Goal: Book appointment/travel/reservation

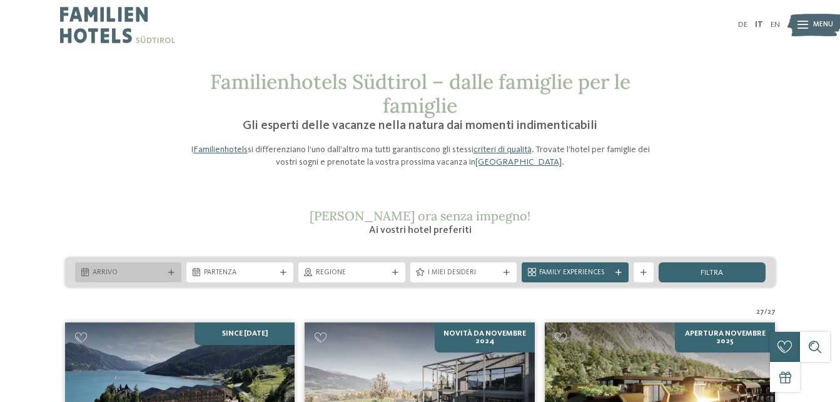
click at [128, 267] on div "Arrivo" at bounding box center [128, 272] width 77 height 11
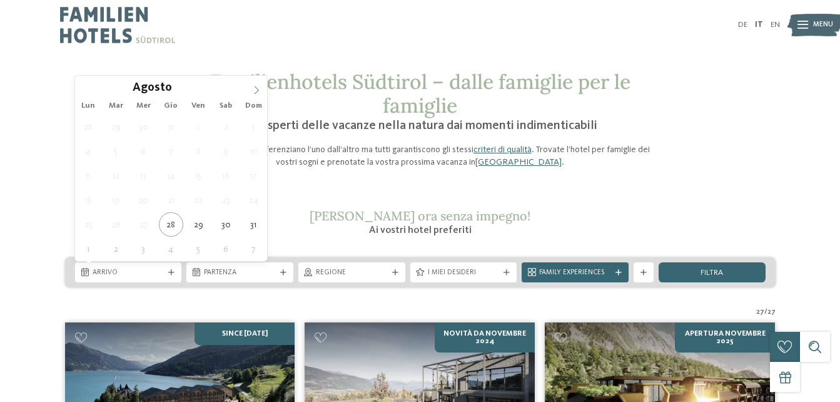
click at [258, 89] on icon at bounding box center [257, 90] width 4 height 8
type div "24.09.2025"
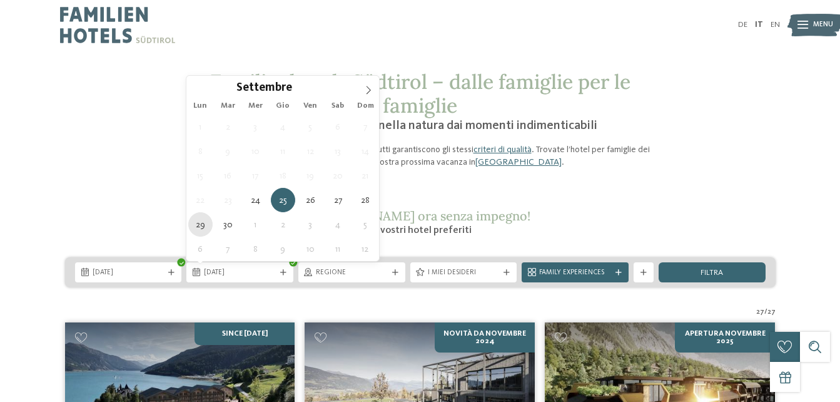
type div "29.09.2025"
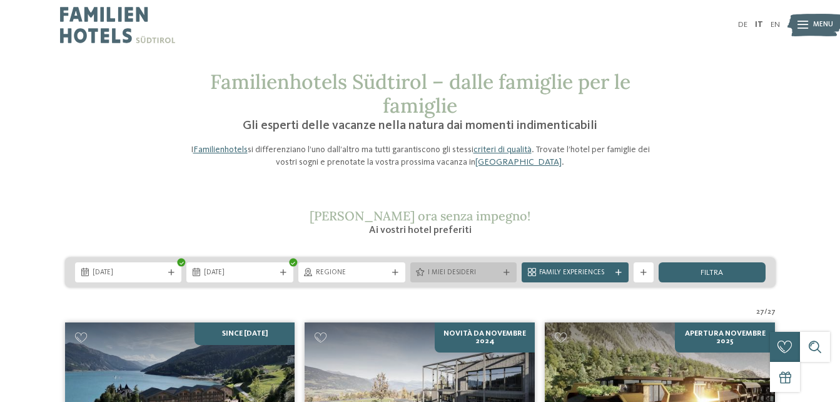
click at [510, 271] on div at bounding box center [507, 273] width 10 height 6
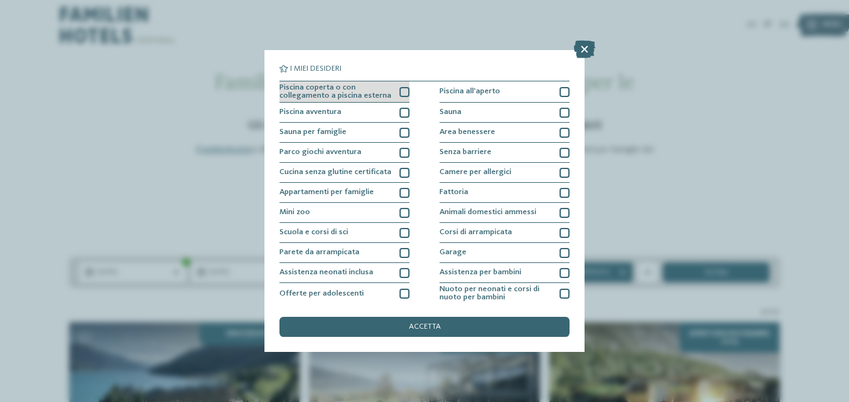
click at [403, 90] on div at bounding box center [405, 92] width 10 height 10
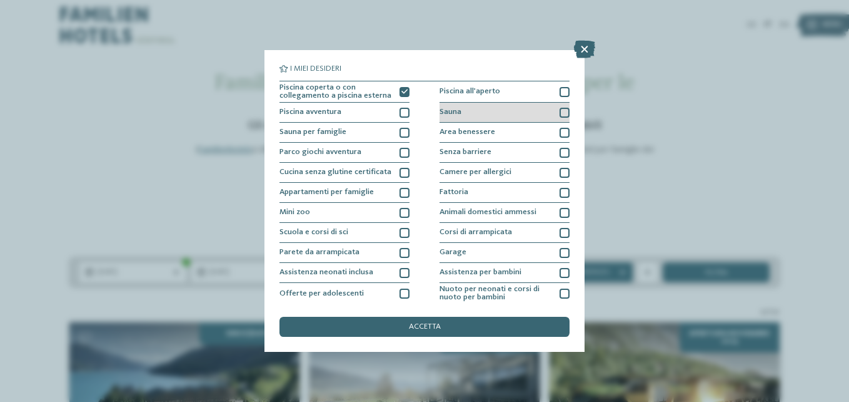
click at [561, 113] on div at bounding box center [565, 113] width 10 height 10
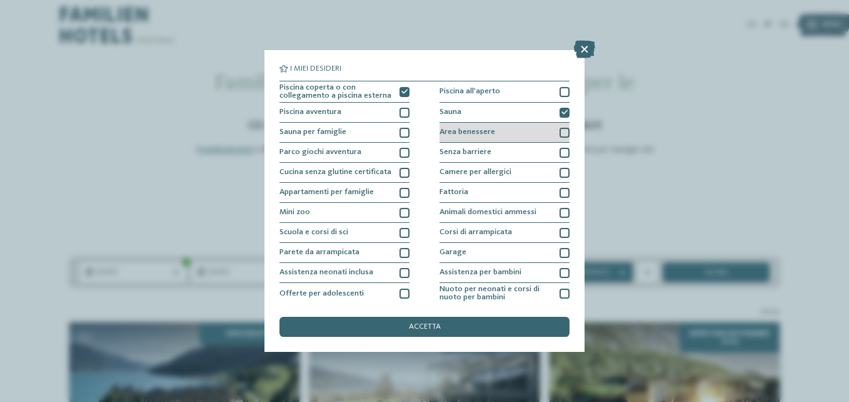
click at [560, 131] on div at bounding box center [565, 133] width 10 height 10
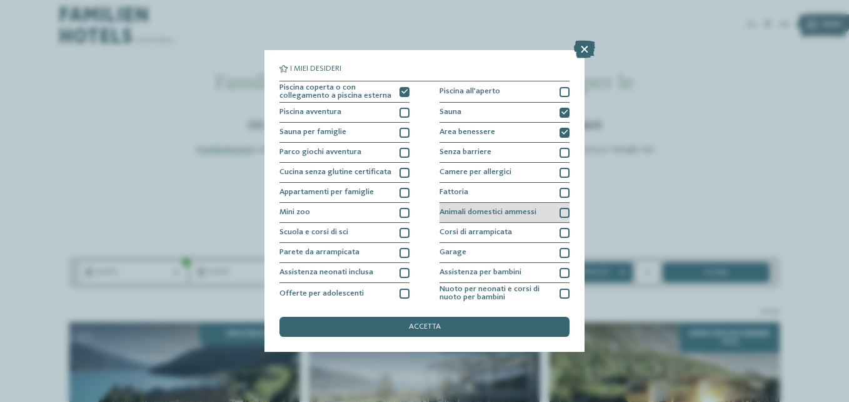
click at [560, 212] on div at bounding box center [565, 213] width 10 height 10
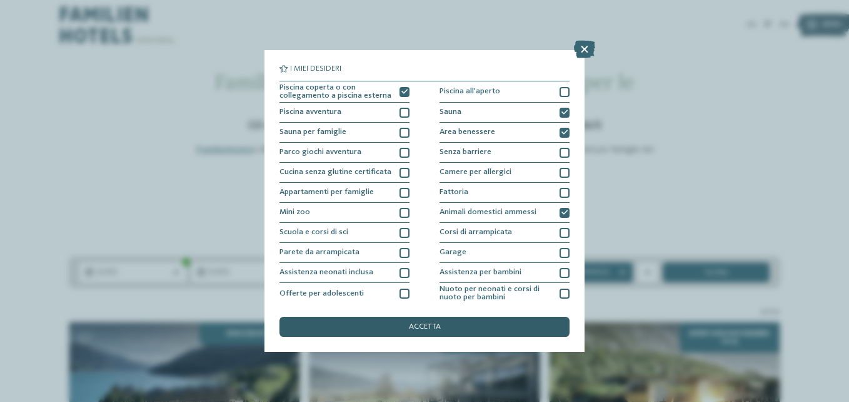
click at [382, 333] on div "accetta" at bounding box center [425, 326] width 290 height 20
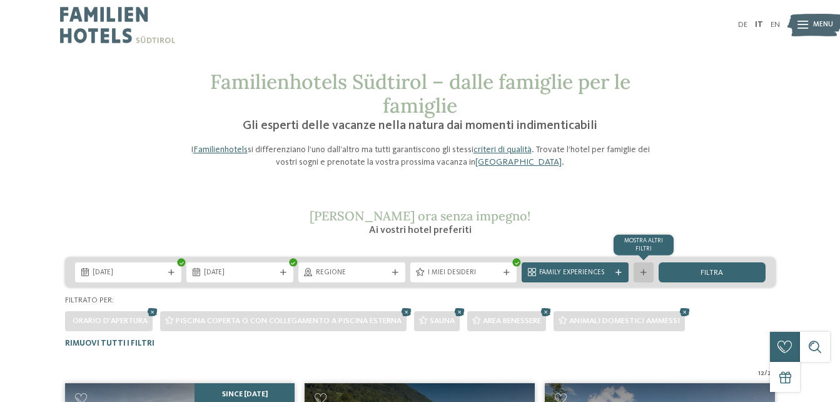
click at [641, 277] on div "mostra altri filtri" at bounding box center [644, 272] width 20 height 20
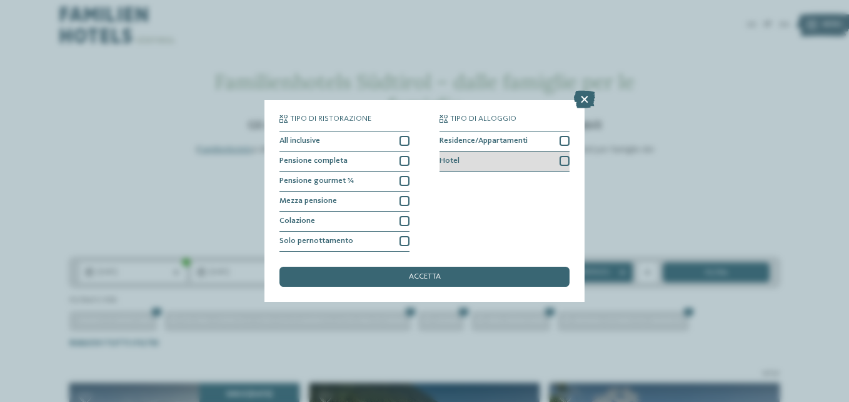
click at [567, 163] on div at bounding box center [565, 161] width 10 height 10
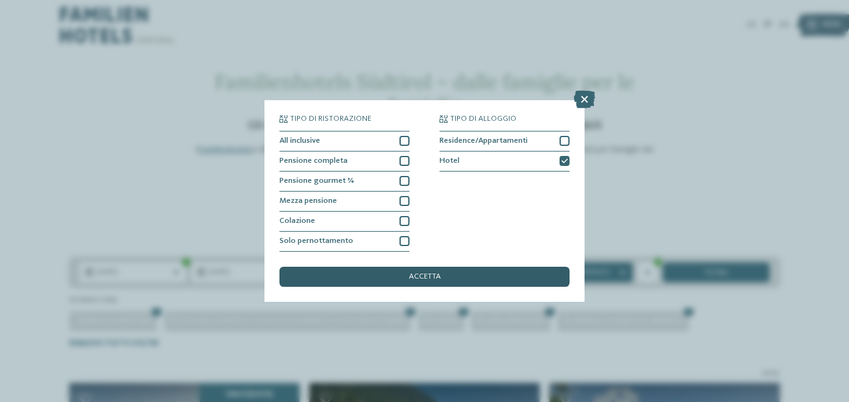
click at [486, 281] on div "accetta" at bounding box center [425, 276] width 290 height 20
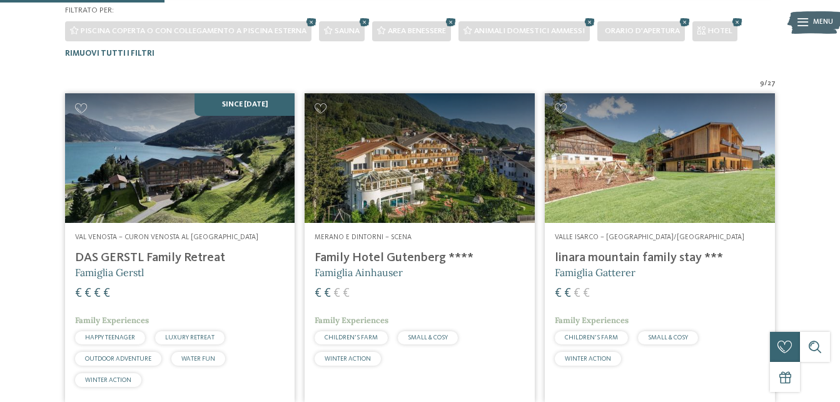
scroll to position [303, 0]
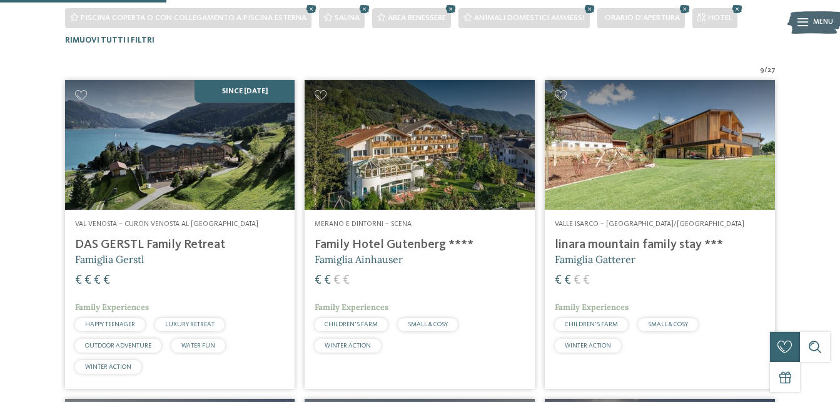
drag, startPoint x: 834, startPoint y: 118, endPoint x: 834, endPoint y: 131, distance: 13.1
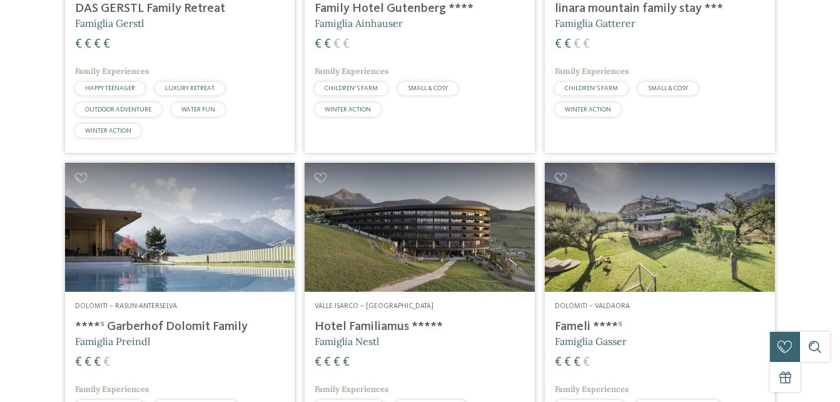
scroll to position [0, 0]
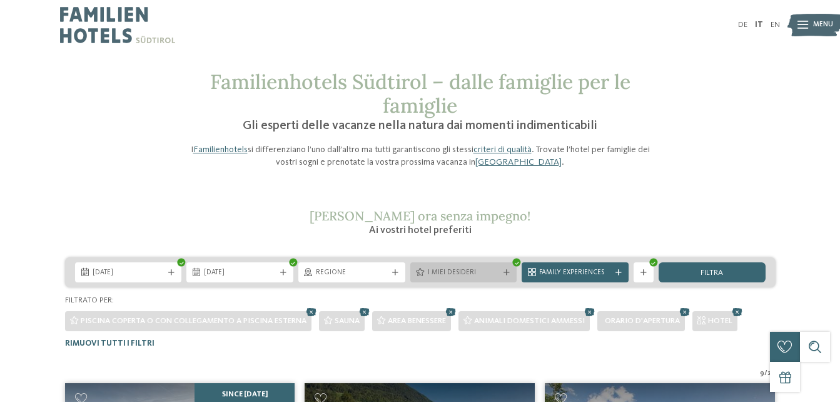
click at [509, 276] on div "I miei desideri" at bounding box center [463, 272] width 107 height 20
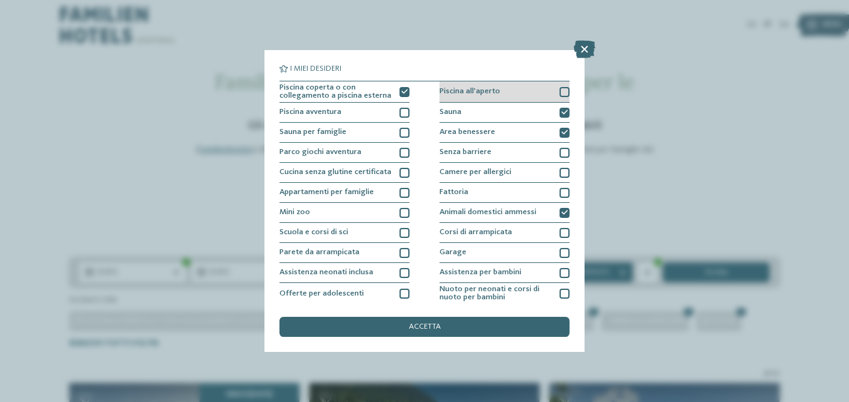
click at [560, 91] on div at bounding box center [565, 92] width 10 height 10
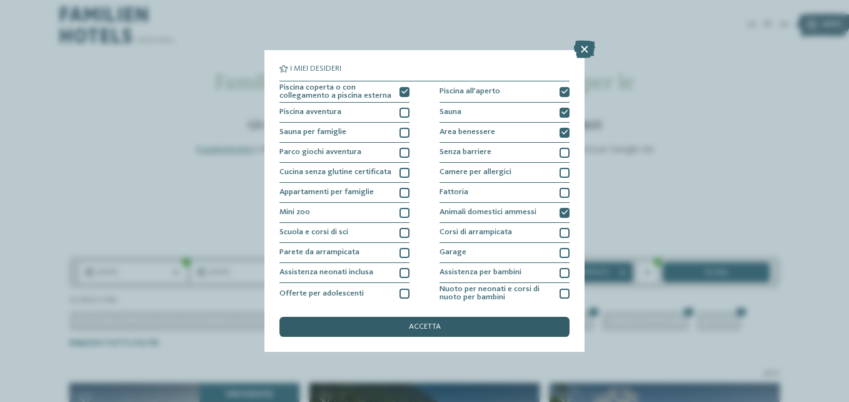
click at [463, 330] on div "accetta" at bounding box center [425, 326] width 290 height 20
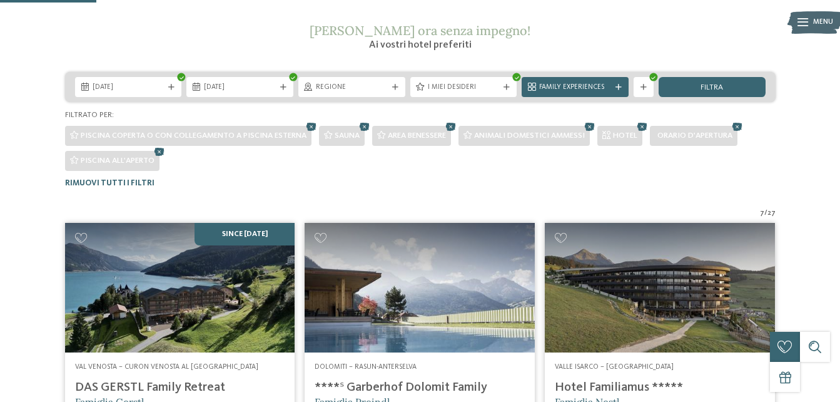
scroll to position [172, 0]
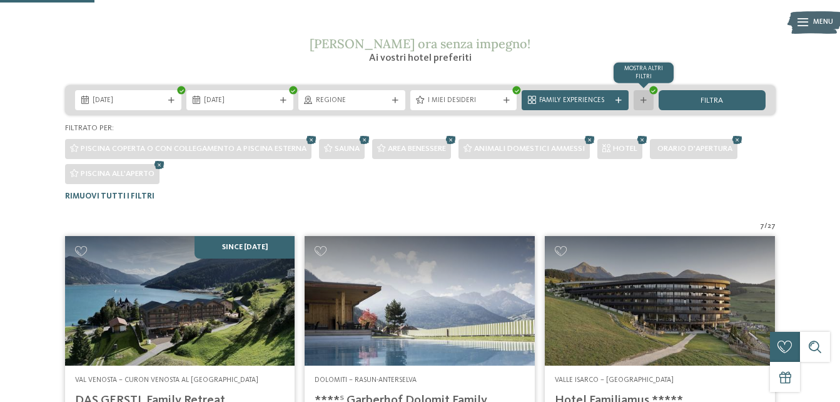
click at [647, 103] on div at bounding box center [644, 101] width 10 height 6
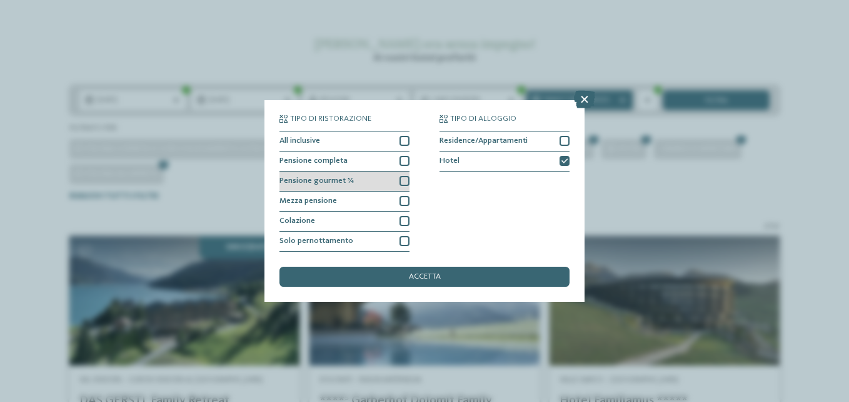
click at [405, 178] on div at bounding box center [405, 181] width 10 height 10
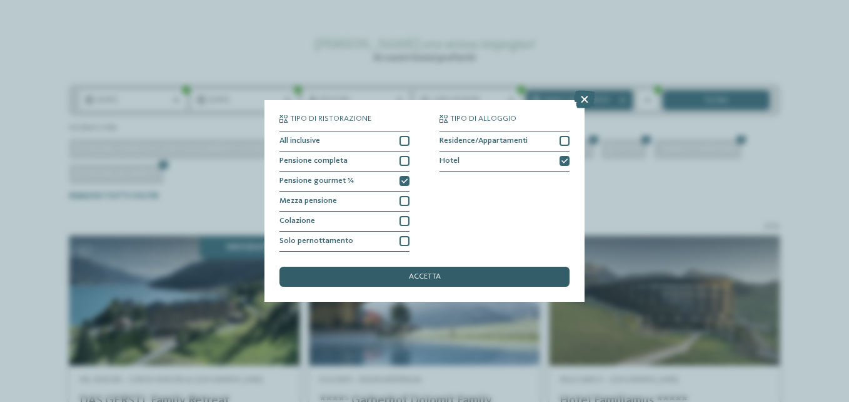
click at [402, 276] on div "accetta" at bounding box center [425, 276] width 290 height 20
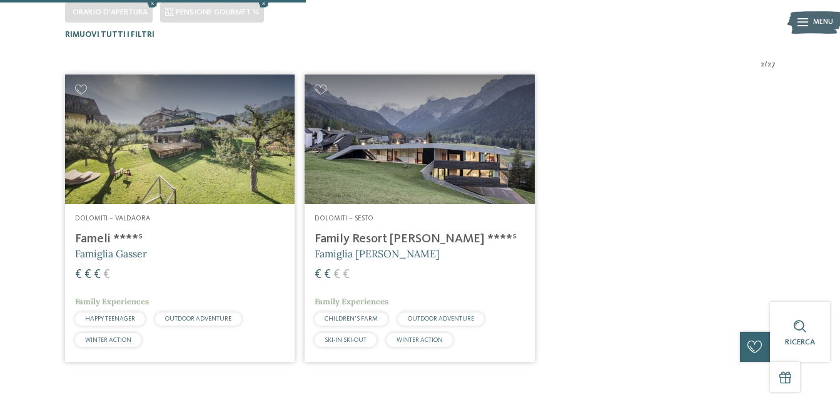
scroll to position [334, 0]
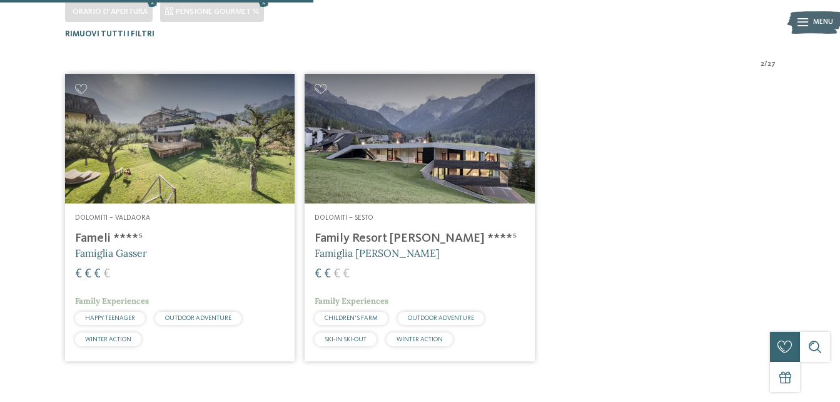
click at [363, 249] on span "Famiglia Rainer" at bounding box center [377, 252] width 125 height 13
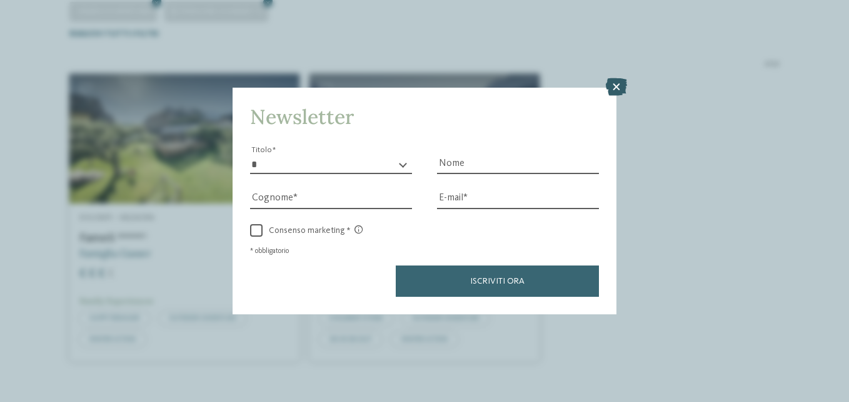
click at [617, 89] on icon at bounding box center [616, 87] width 21 height 18
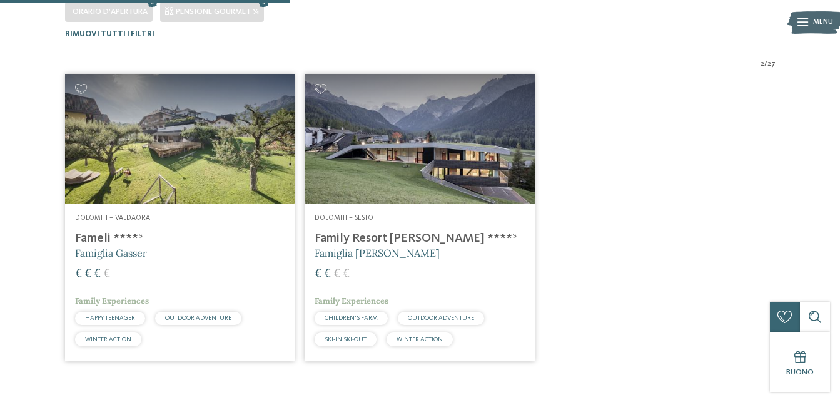
scroll to position [0, 0]
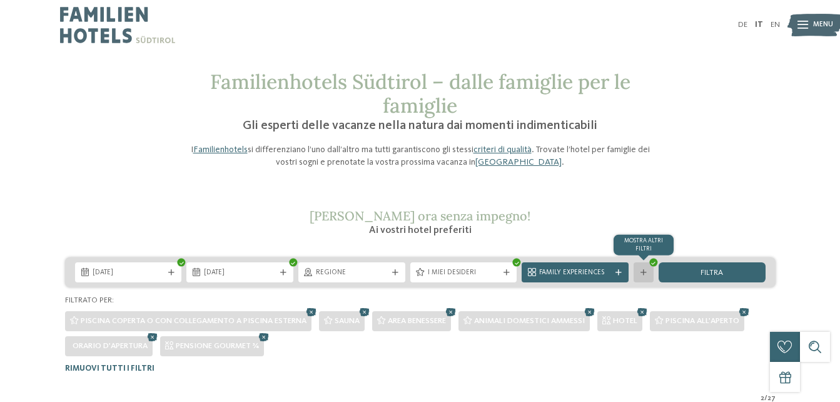
click at [647, 273] on div at bounding box center [644, 273] width 10 height 6
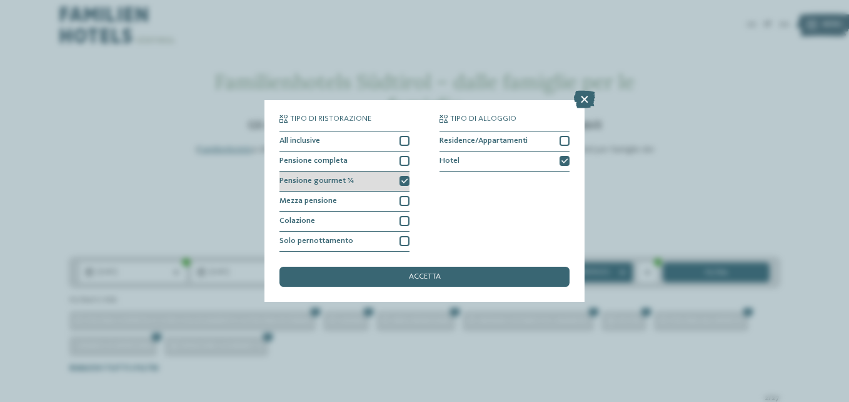
click at [404, 178] on icon at bounding box center [405, 181] width 6 height 6
click at [404, 198] on div at bounding box center [405, 201] width 10 height 10
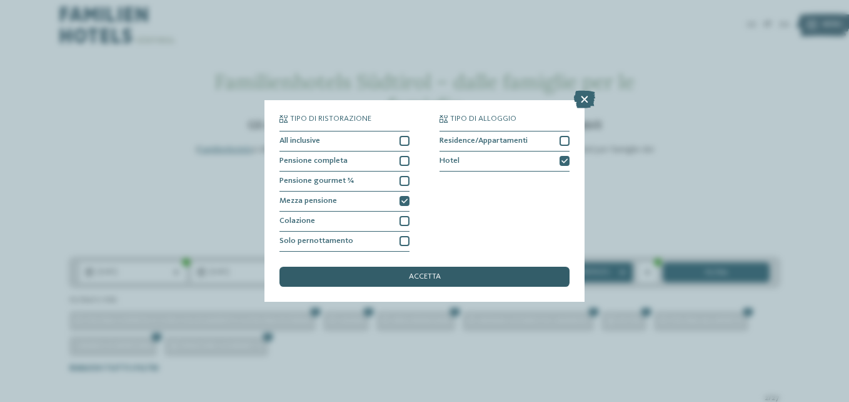
click at [377, 277] on div "accetta" at bounding box center [425, 276] width 290 height 20
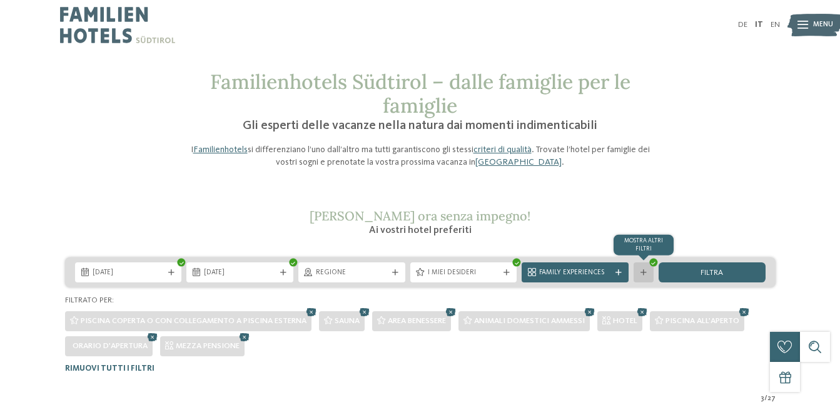
click at [649, 271] on div "mostra altri filtri" at bounding box center [644, 272] width 20 height 20
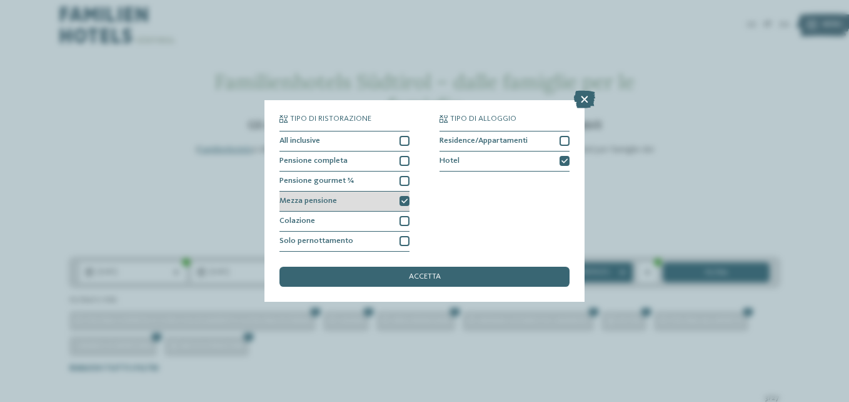
click at [405, 198] on icon at bounding box center [405, 201] width 6 height 6
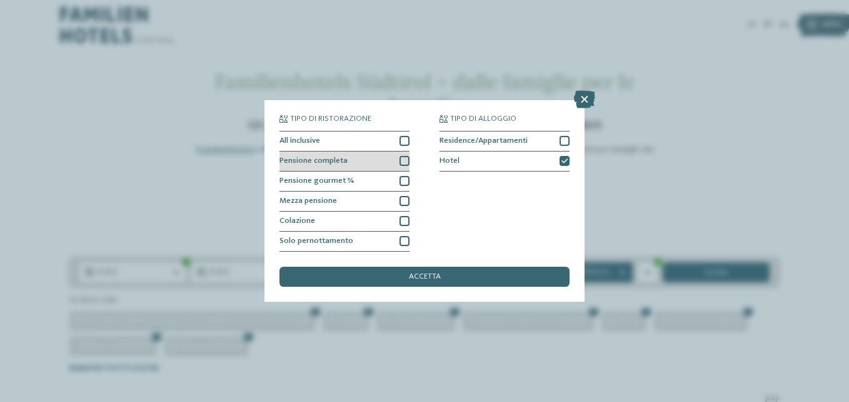
click at [400, 164] on div at bounding box center [405, 161] width 10 height 10
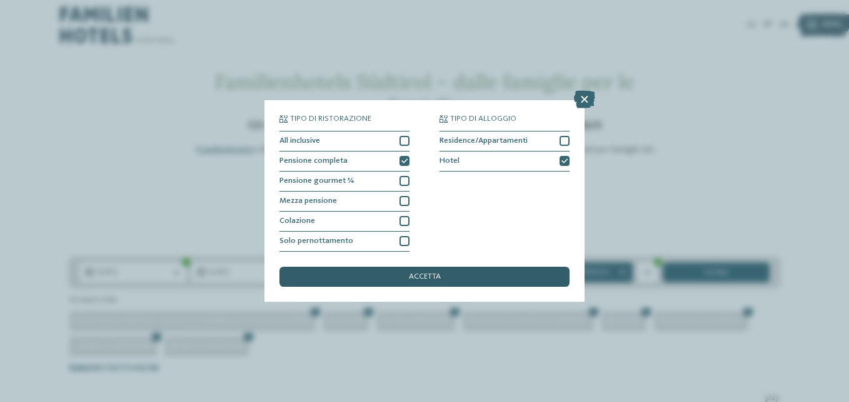
click at [396, 277] on div "accetta" at bounding box center [425, 276] width 290 height 20
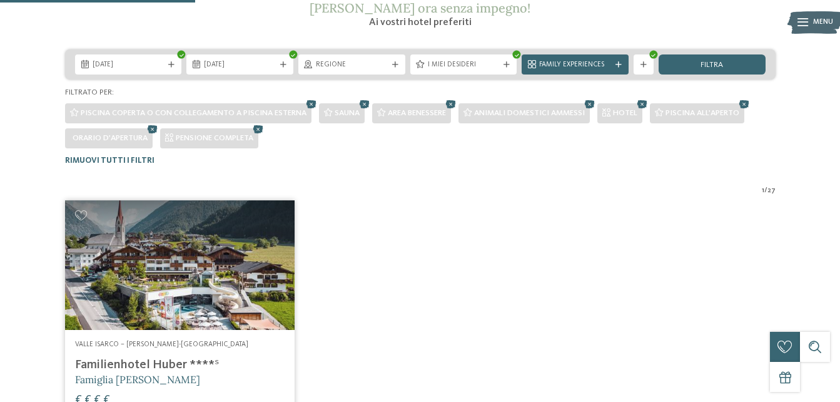
scroll to position [213, 0]
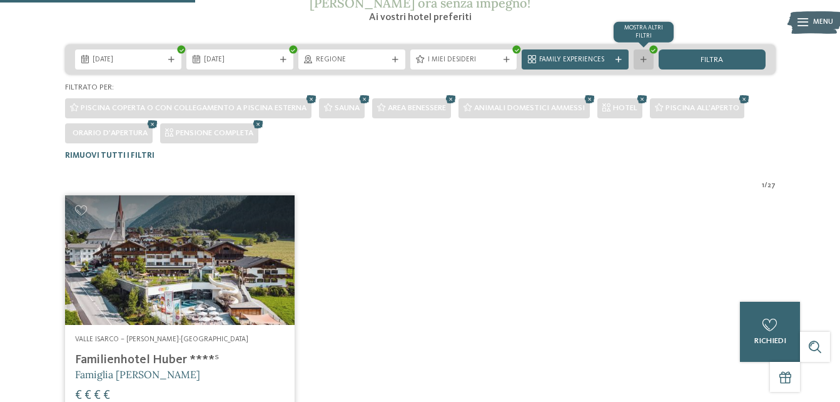
click at [647, 59] on div at bounding box center [644, 60] width 10 height 6
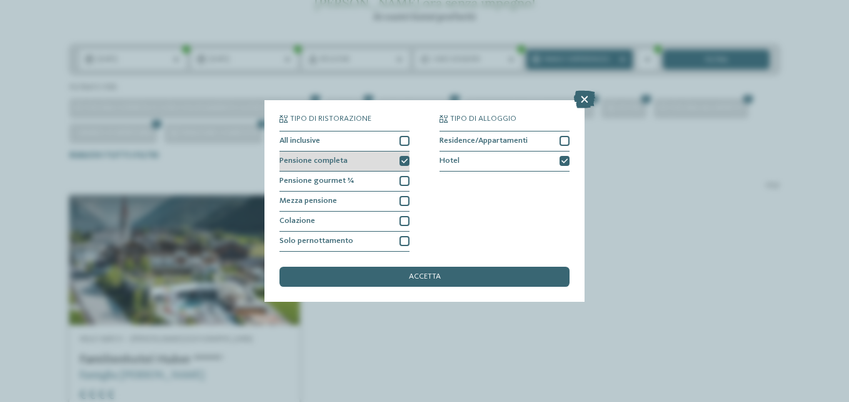
click at [405, 164] on div at bounding box center [405, 161] width 10 height 10
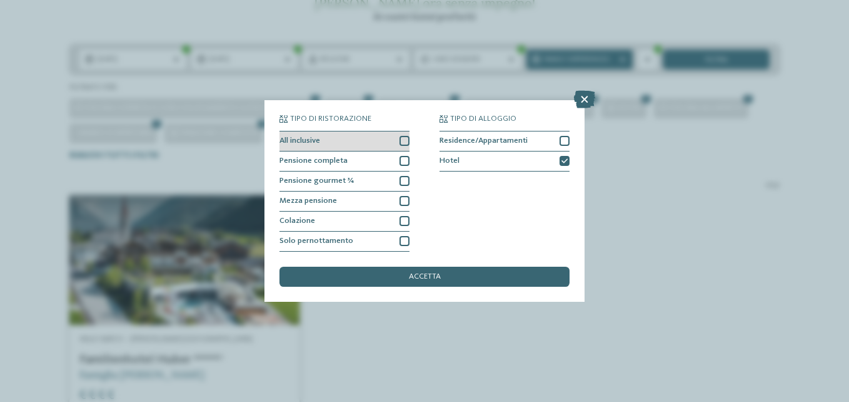
click at [403, 144] on div at bounding box center [405, 141] width 10 height 10
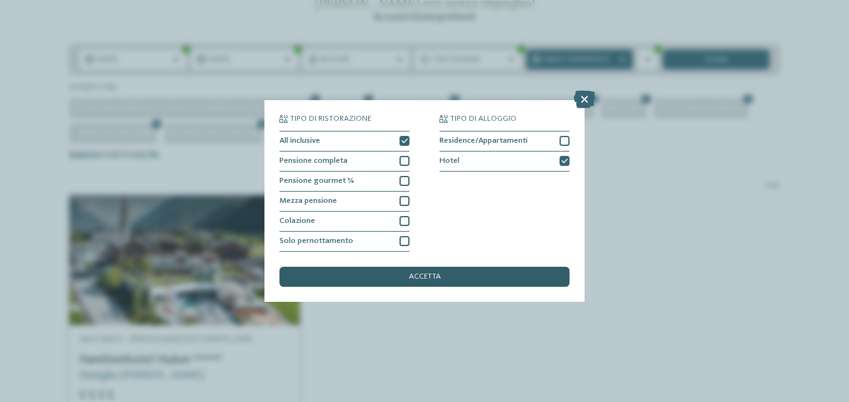
click at [407, 271] on div "accetta" at bounding box center [425, 276] width 290 height 20
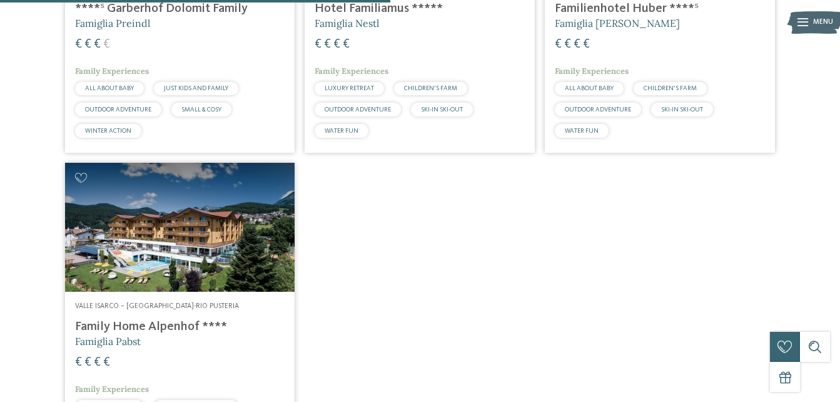
scroll to position [0, 0]
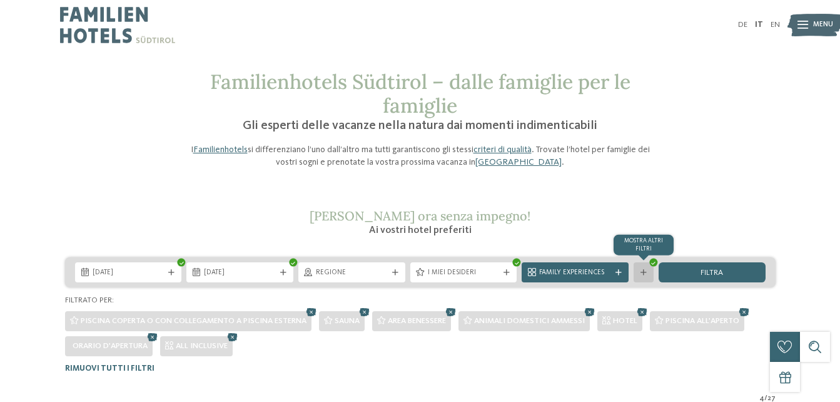
click at [643, 273] on icon at bounding box center [643, 273] width 6 height 6
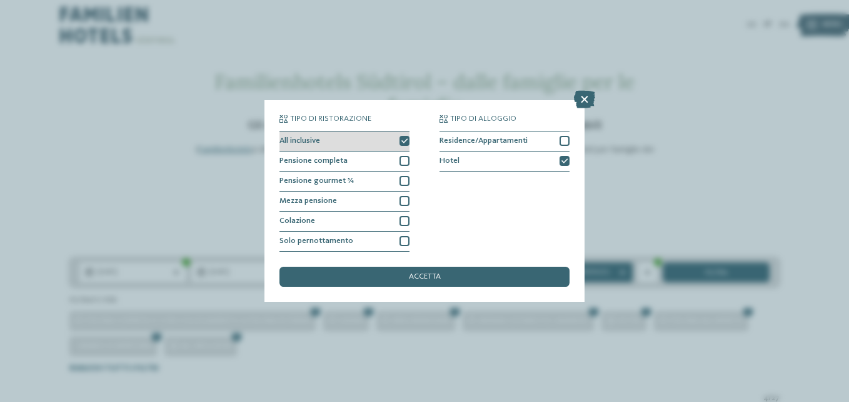
click at [402, 143] on icon at bounding box center [405, 141] width 6 height 6
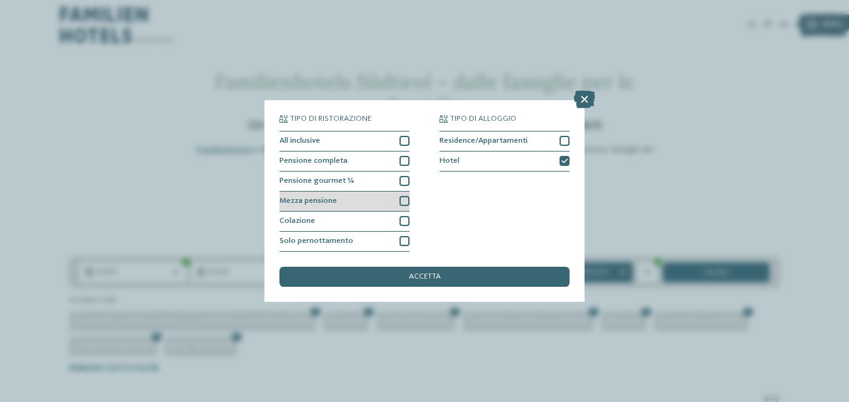
click at [405, 198] on div at bounding box center [405, 201] width 10 height 10
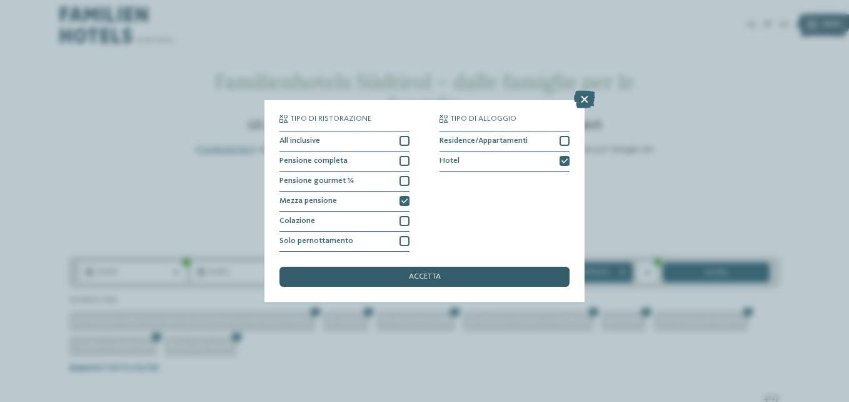
click at [398, 271] on div "accetta" at bounding box center [425, 276] width 290 height 20
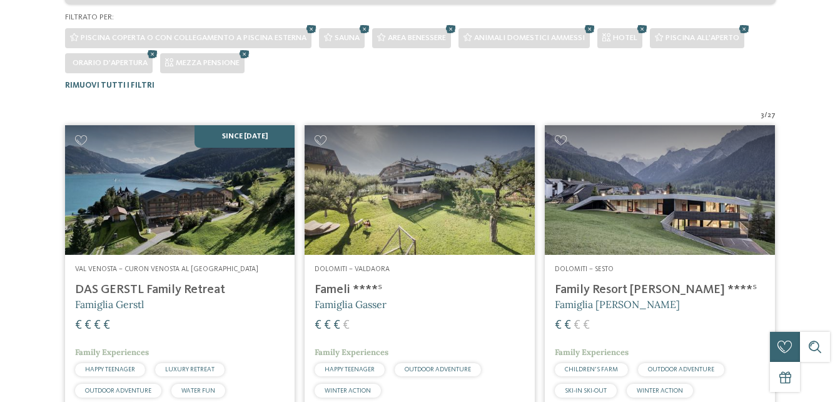
scroll to position [334, 0]
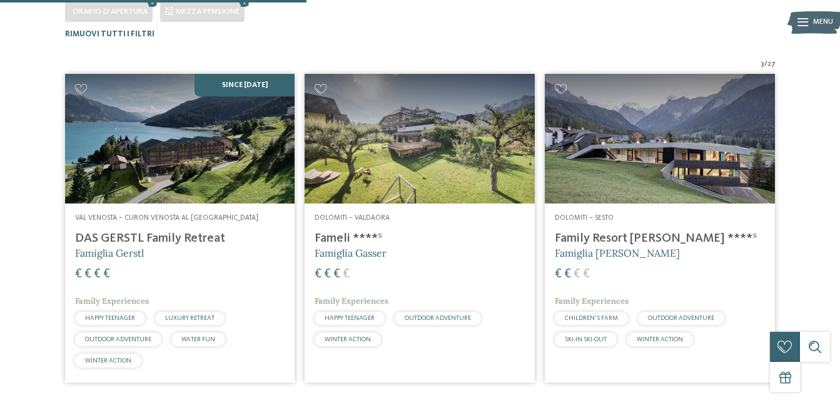
click at [144, 192] on img at bounding box center [180, 138] width 230 height 129
click at [128, 235] on h4 "DAS GERSTL Family Retreat" at bounding box center [180, 238] width 210 height 15
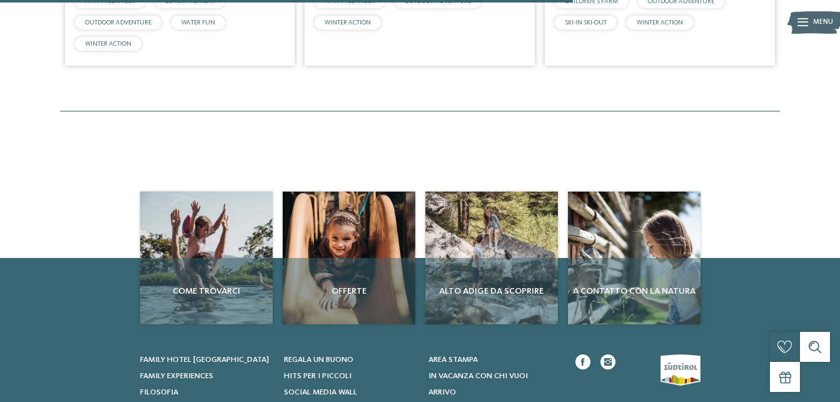
scroll to position [294, 0]
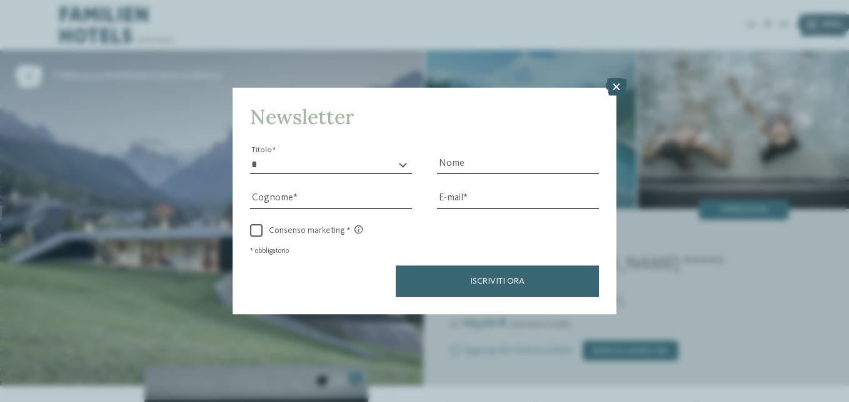
click at [613, 90] on icon at bounding box center [616, 87] width 21 height 18
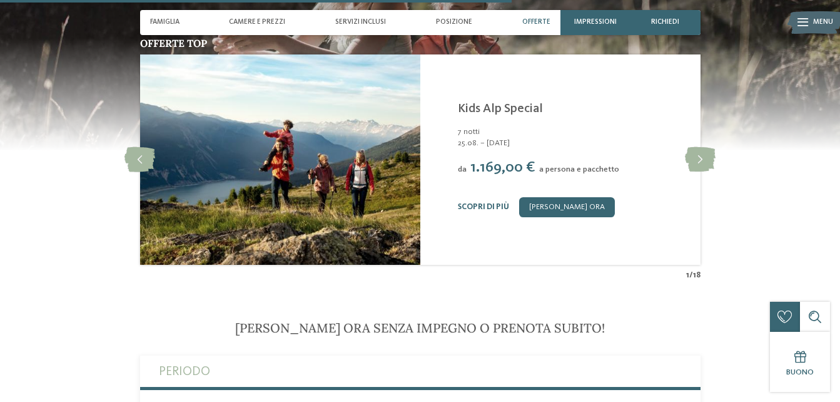
scroll to position [2127, 0]
